Goal: Check status: Check status

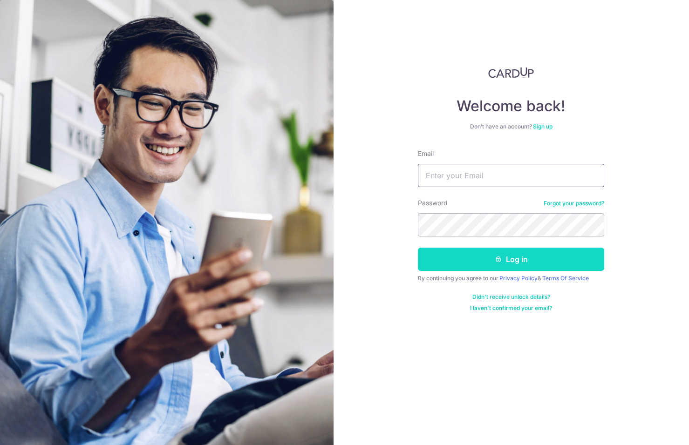
type input "[EMAIL_ADDRESS][DOMAIN_NAME]"
click at [468, 263] on button "Log in" at bounding box center [511, 259] width 186 height 23
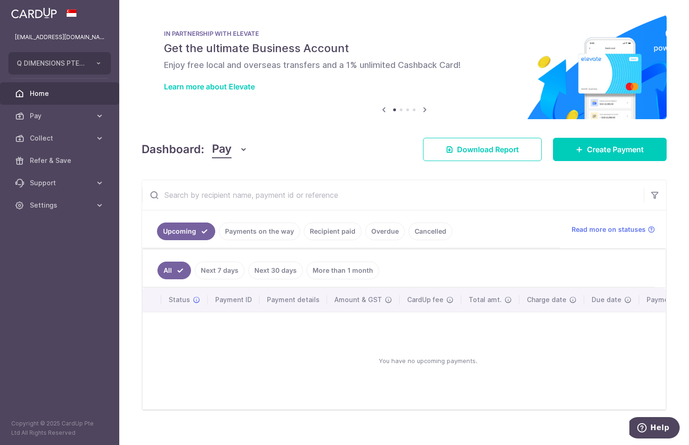
click at [256, 227] on link "Payments on the way" at bounding box center [259, 232] width 81 height 18
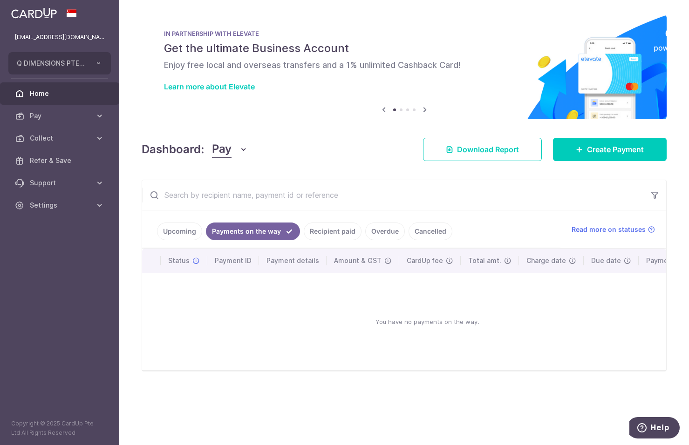
click at [325, 240] on link "Recipient paid" at bounding box center [333, 232] width 58 height 18
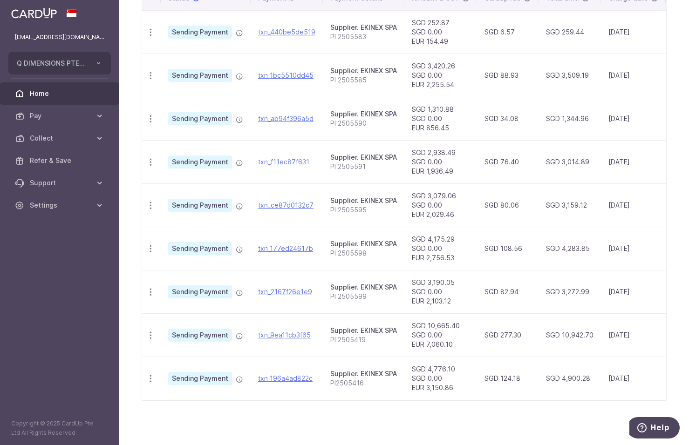
scroll to position [221, 0]
